Goal: Navigation & Orientation: Find specific page/section

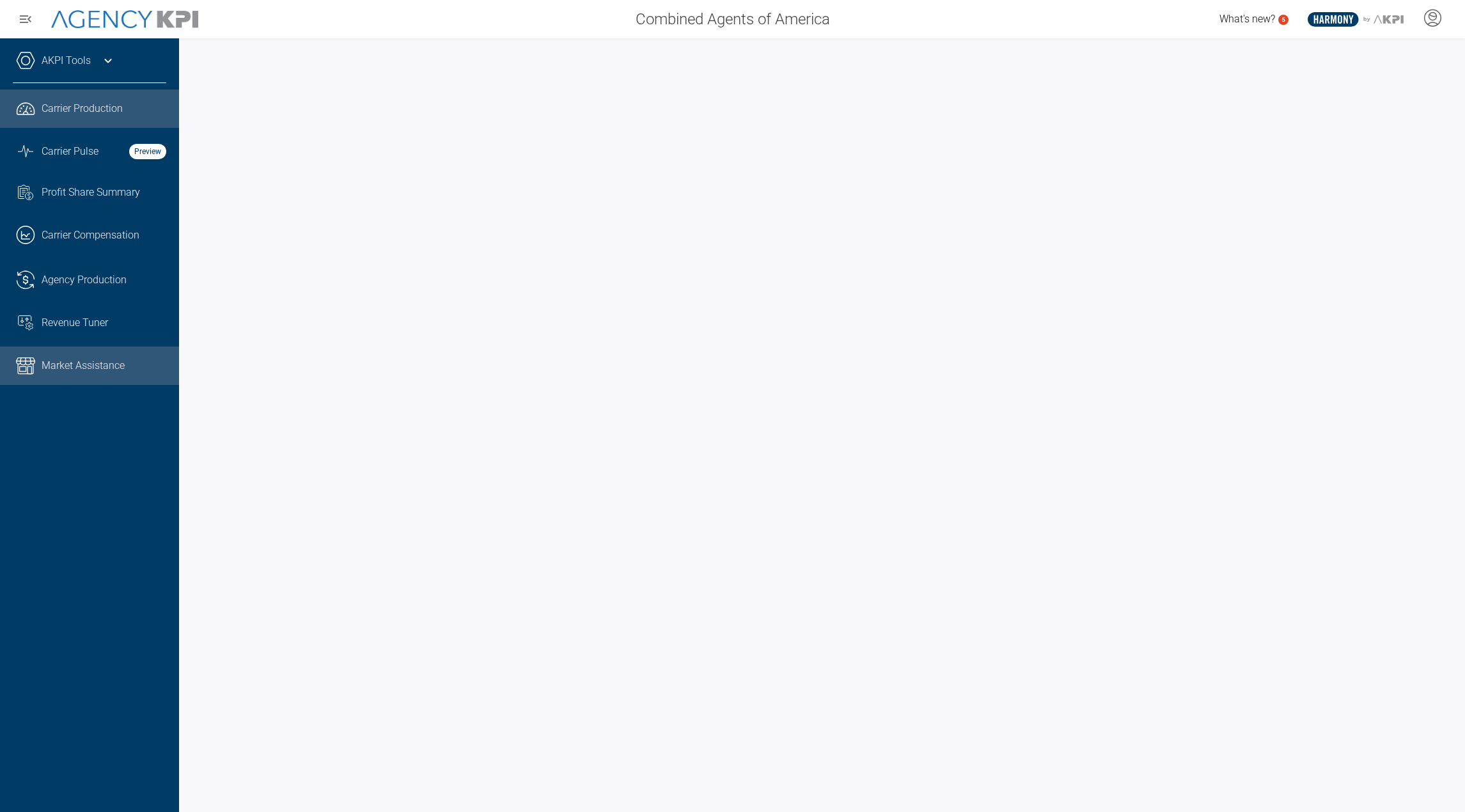
click at [71, 355] on link "Market Assistance" at bounding box center [89, 365] width 179 height 38
click at [1431, 26] on icon at bounding box center [1432, 18] width 17 height 17
click at [1428, 30] on div at bounding box center [1432, 19] width 32 height 29
click at [1429, 23] on icon at bounding box center [1433, 23] width 11 height 2
click at [1392, 52] on li "Log Out" at bounding box center [1382, 52] width 138 height 27
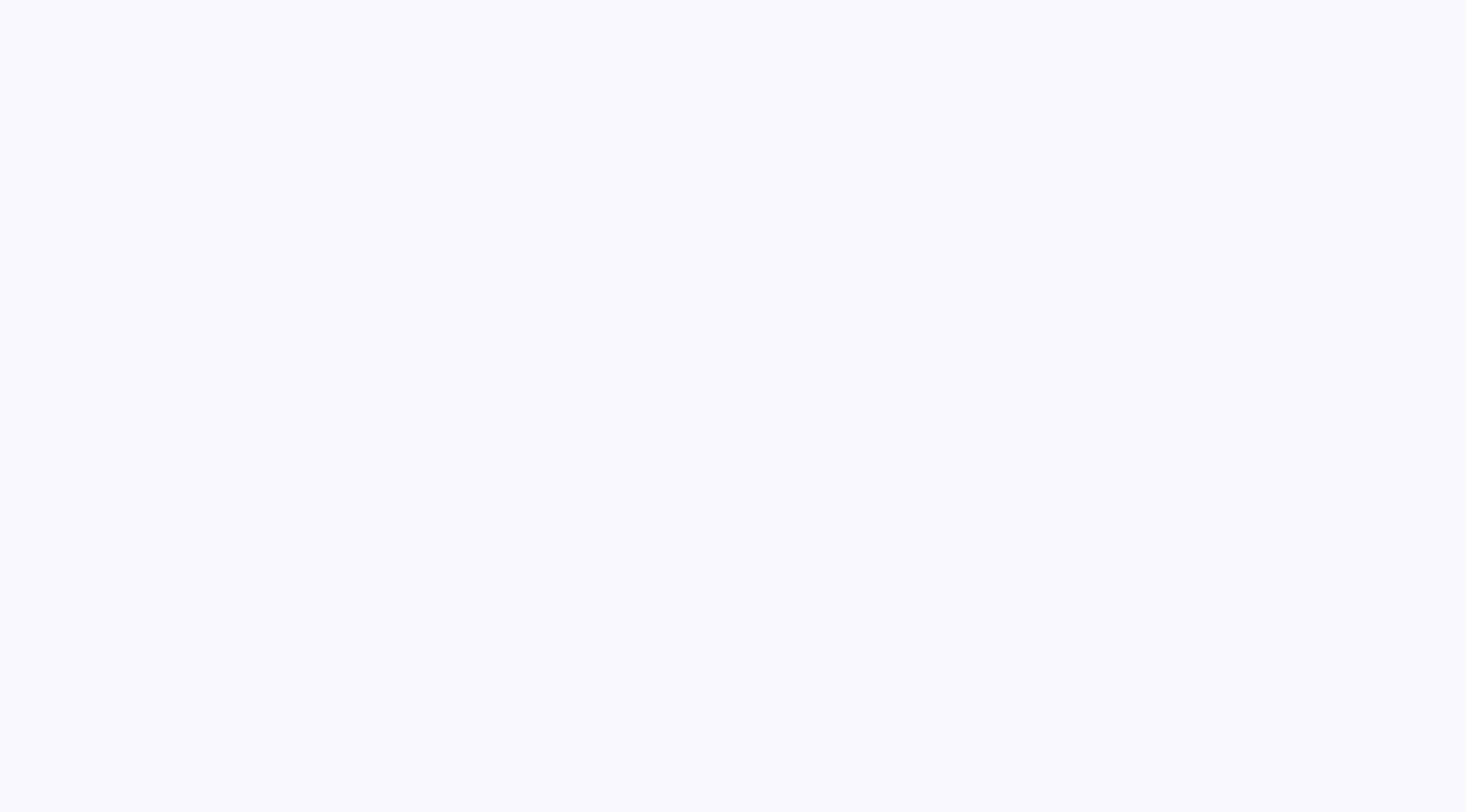
click at [1345, 0] on html at bounding box center [732, 0] width 1465 height 0
